Goal: Transaction & Acquisition: Purchase product/service

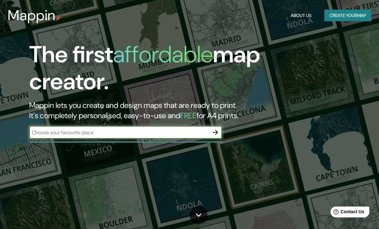
click at [48, 129] on input "text" at bounding box center [119, 132] width 180 height 7
type input "La moneda"
click at [215, 132] on icon "button" at bounding box center [215, 132] width 5 height 5
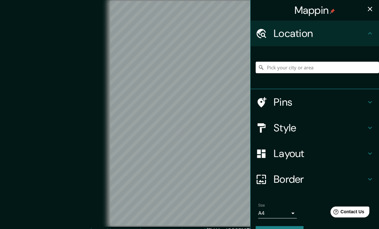
click at [310, 69] on input "Pick your city or area" at bounding box center [317, 68] width 123 height 12
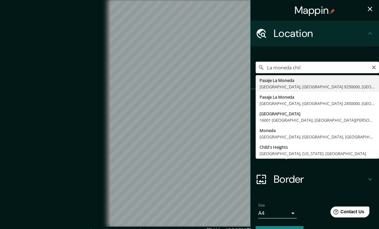
type input "[GEOGRAPHIC_DATA], [GEOGRAPHIC_DATA], [GEOGRAPHIC_DATA] 9250000, [GEOGRAPHIC_DA…"
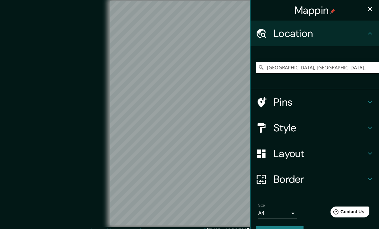
click at [370, 104] on icon at bounding box center [370, 102] width 8 height 8
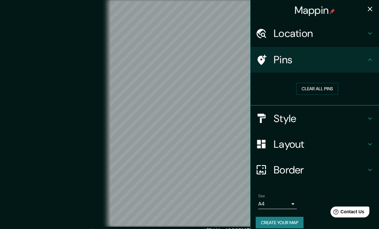
click at [370, 117] on icon at bounding box center [370, 119] width 8 height 8
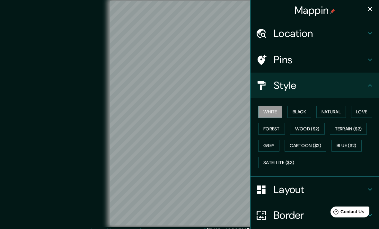
click at [298, 109] on button "Black" at bounding box center [299, 112] width 24 height 12
click at [333, 112] on button "Natural" at bounding box center [331, 112] width 30 height 12
click at [300, 110] on button "Black" at bounding box center [299, 112] width 24 height 12
click at [360, 112] on button "Love" at bounding box center [361, 112] width 21 height 12
click at [274, 126] on button "Forest" at bounding box center [271, 129] width 27 height 12
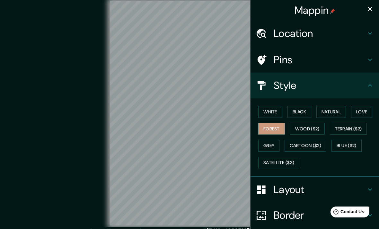
click at [350, 131] on button "Terrain ($2)" at bounding box center [348, 129] width 37 height 12
click at [318, 125] on button "Wood ($2)" at bounding box center [307, 129] width 35 height 12
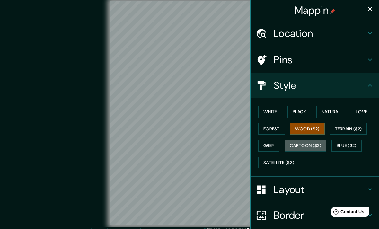
click at [310, 147] on button "Cartoon ($2)" at bounding box center [305, 146] width 42 height 12
click at [304, 130] on button "Wood ($2)" at bounding box center [307, 129] width 35 height 12
click at [266, 145] on button "Grey" at bounding box center [268, 146] width 21 height 12
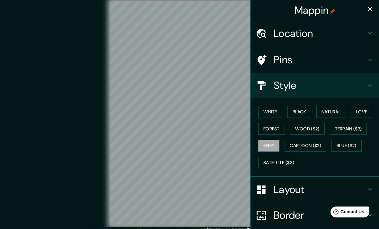
click at [275, 110] on button "White" at bounding box center [270, 112] width 24 height 12
click at [315, 145] on button "Cartoon ($2)" at bounding box center [305, 146] width 42 height 12
click at [350, 144] on button "Blue ($2)" at bounding box center [346, 146] width 30 height 12
click at [290, 165] on button "Satellite ($3)" at bounding box center [278, 163] width 41 height 12
click at [308, 34] on h4 "Location" at bounding box center [319, 33] width 92 height 13
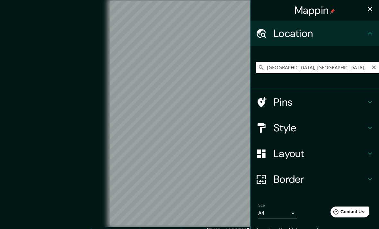
click at [370, 65] on input "[GEOGRAPHIC_DATA], [GEOGRAPHIC_DATA], [GEOGRAPHIC_DATA] 9250000, [GEOGRAPHIC_DA…" at bounding box center [317, 68] width 123 height 12
click at [373, 69] on icon "Clear" at bounding box center [373, 67] width 5 height 5
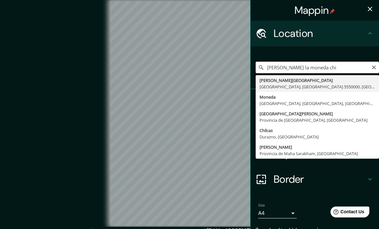
type input "[GEOGRAPHIC_DATA], [GEOGRAPHIC_DATA], [GEOGRAPHIC_DATA], [GEOGRAPHIC_DATA]"
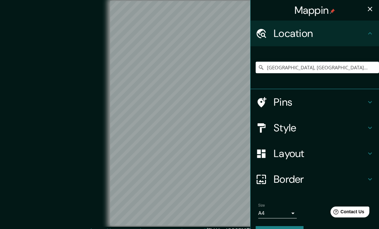
click at [328, 128] on h4 "Style" at bounding box center [319, 127] width 92 height 13
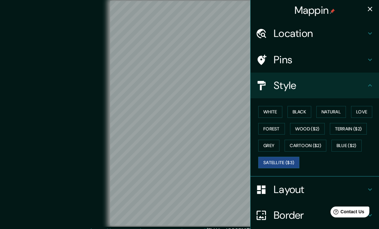
click at [272, 112] on button "White" at bounding box center [270, 112] width 24 height 12
click at [304, 111] on button "Black" at bounding box center [299, 112] width 24 height 12
click at [334, 112] on button "Natural" at bounding box center [331, 112] width 30 height 12
click at [366, 110] on button "Love" at bounding box center [361, 112] width 21 height 12
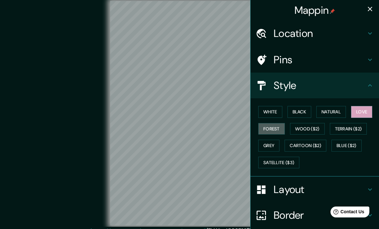
click at [271, 127] on button "Forest" at bounding box center [271, 129] width 27 height 12
click at [309, 129] on button "Wood ($2)" at bounding box center [307, 129] width 35 height 12
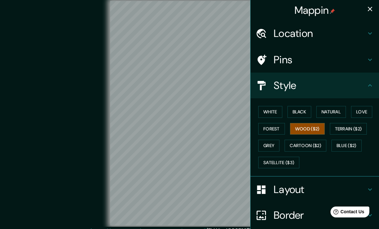
click at [346, 128] on button "Terrain ($2)" at bounding box center [348, 129] width 37 height 12
click at [347, 143] on button "Blue ($2)" at bounding box center [346, 146] width 30 height 12
click at [306, 144] on button "Cartoon ($2)" at bounding box center [305, 146] width 42 height 12
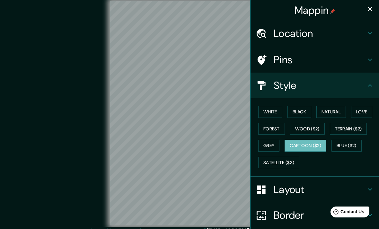
click at [285, 160] on button "Satellite ($3)" at bounding box center [278, 163] width 41 height 12
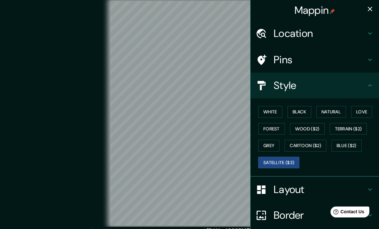
click at [268, 141] on button "Grey" at bounding box center [268, 146] width 21 height 12
click at [346, 142] on button "Blue ($2)" at bounding box center [346, 146] width 30 height 12
